Goal: Information Seeking & Learning: Learn about a topic

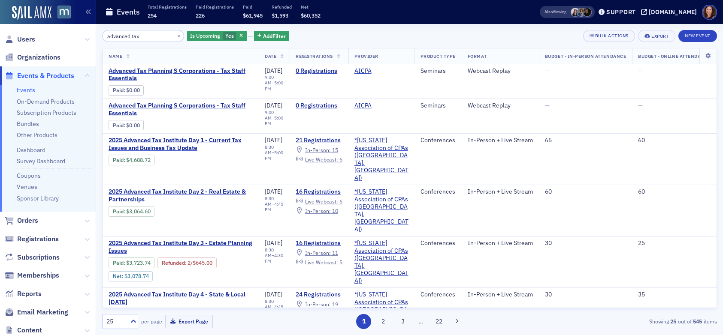
scroll to position [73, 0]
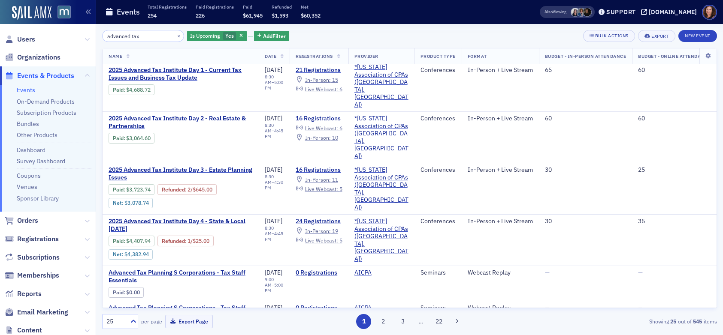
click at [28, 90] on link "Events" at bounding box center [26, 90] width 18 height 8
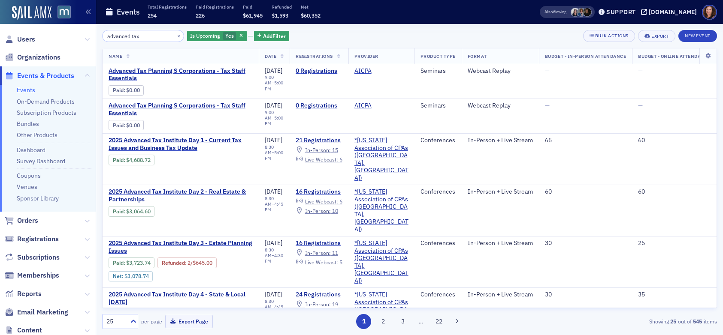
click at [132, 36] on input "advanced tax" at bounding box center [143, 36] width 82 height 12
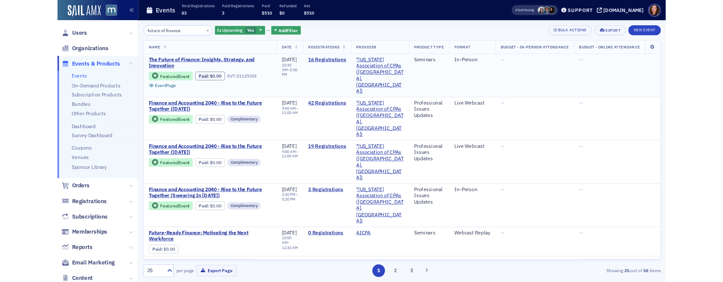
scroll to position [0, 2]
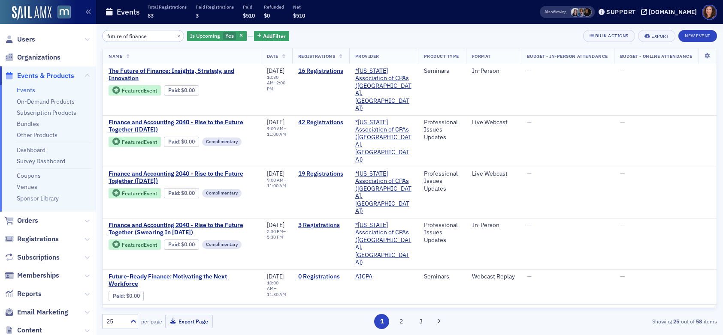
click at [135, 37] on input "future of finance" at bounding box center [143, 36] width 82 height 12
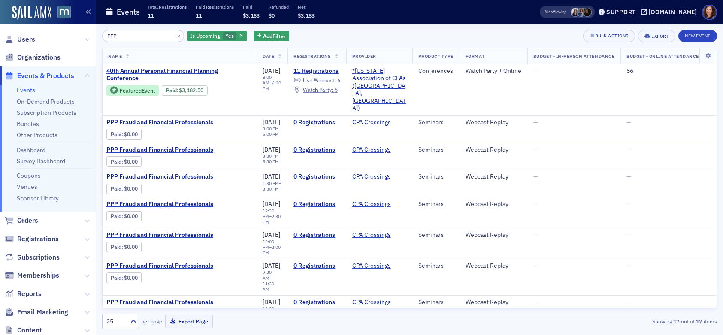
drag, startPoint x: 120, startPoint y: 36, endPoint x: 86, endPoint y: 35, distance: 34.3
click at [86, 35] on div "Users Organizations Events & Products Events On-Demand Products Subscription Pr…" at bounding box center [361, 167] width 723 height 335
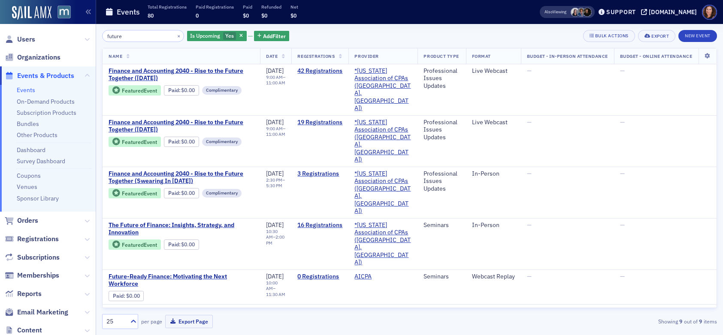
type input "future"
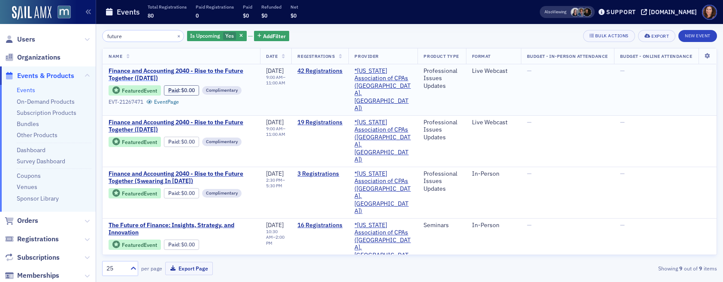
click at [211, 69] on span "Finance and Accounting 2040 - Rise to the Future Together ([DATE])" at bounding box center [181, 74] width 145 height 15
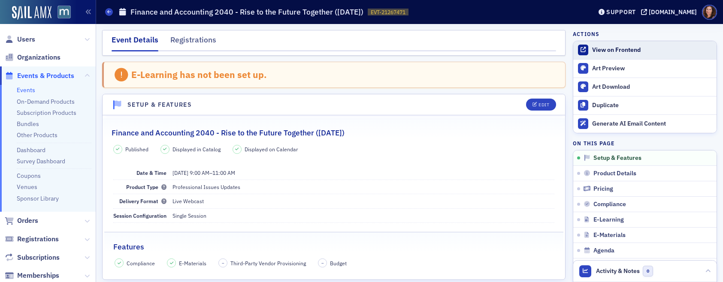
click at [613, 50] on div "View on Frontend" at bounding box center [652, 50] width 120 height 8
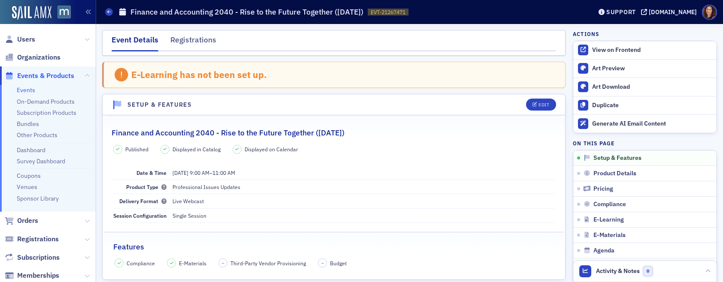
drag, startPoint x: 30, startPoint y: 90, endPoint x: 114, endPoint y: 92, distance: 84.5
click at [30, 90] on link "Events" at bounding box center [26, 90] width 18 height 8
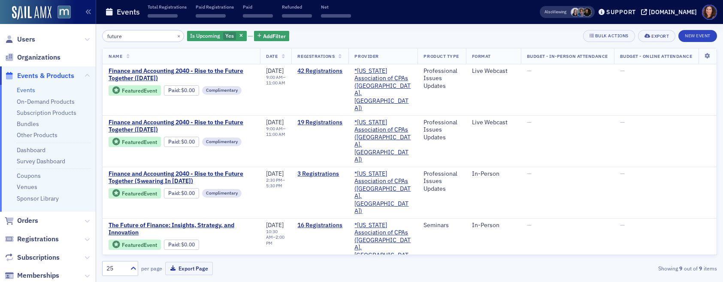
click at [116, 38] on input "future" at bounding box center [143, 36] width 82 height 12
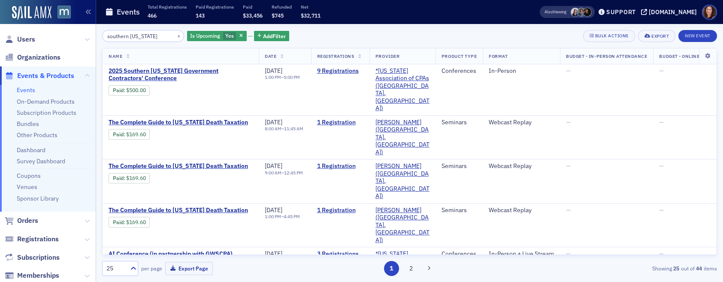
type input "southern [US_STATE]"
drag, startPoint x: 159, startPoint y: 38, endPoint x: 86, endPoint y: 36, distance: 72.5
click at [86, 36] on div "Users Organizations Events & Products Events On-Demand Products Subscription Pr…" at bounding box center [361, 141] width 723 height 282
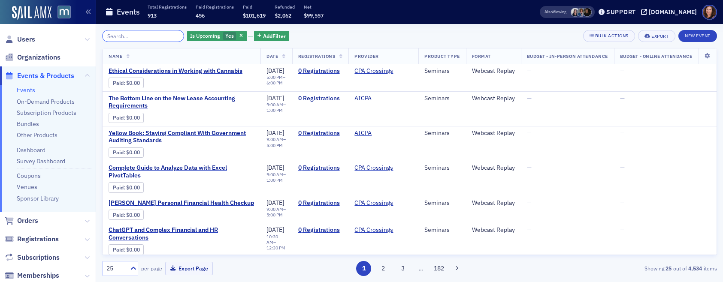
click at [143, 35] on input "search" at bounding box center [143, 36] width 82 height 12
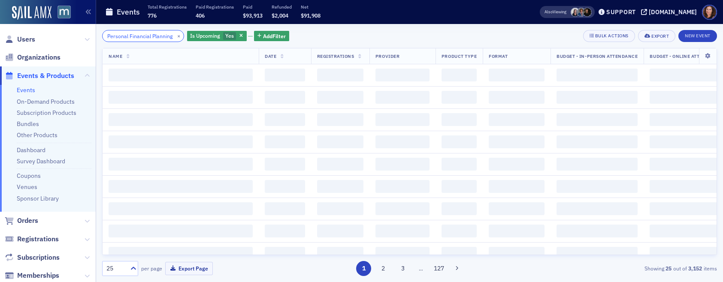
scroll to position [0, 9]
type input "Personal Financial Planning"
